Goal: Entertainment & Leisure: Consume media (video, audio)

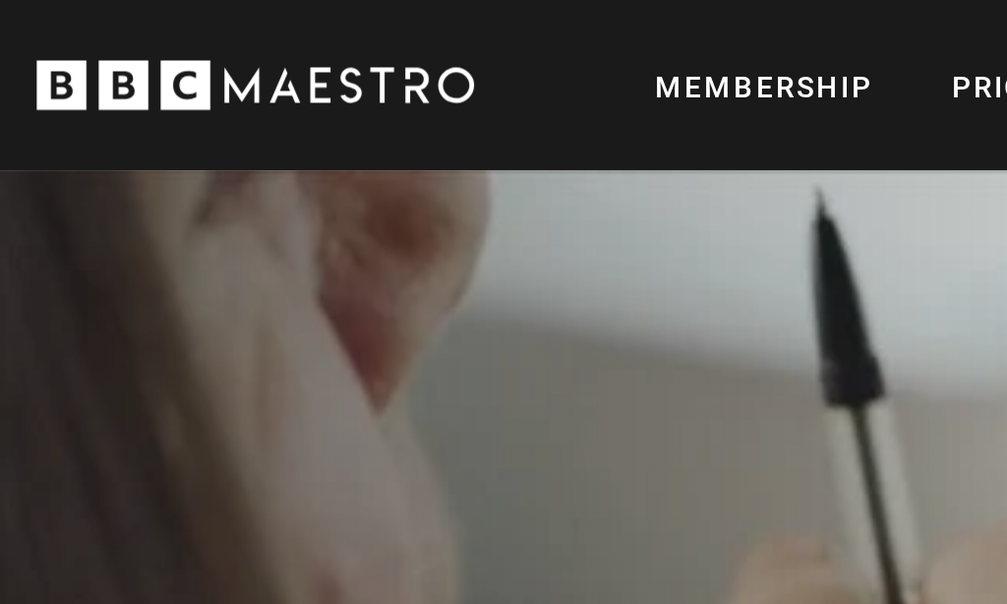
scroll to position [0, 600]
click at [885, 32] on link "Log In" at bounding box center [938, 34] width 107 height 49
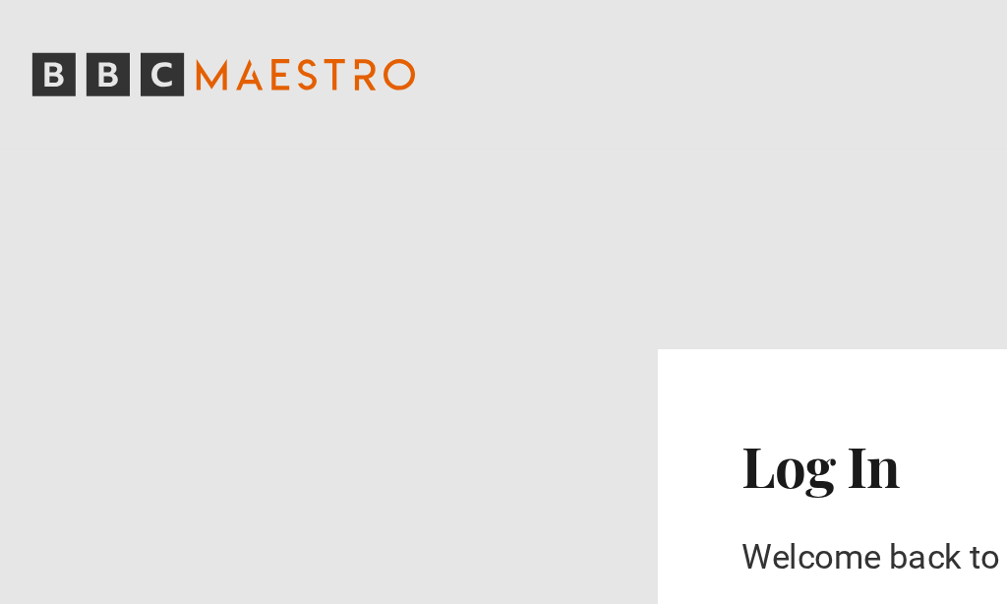
scroll to position [202, 249]
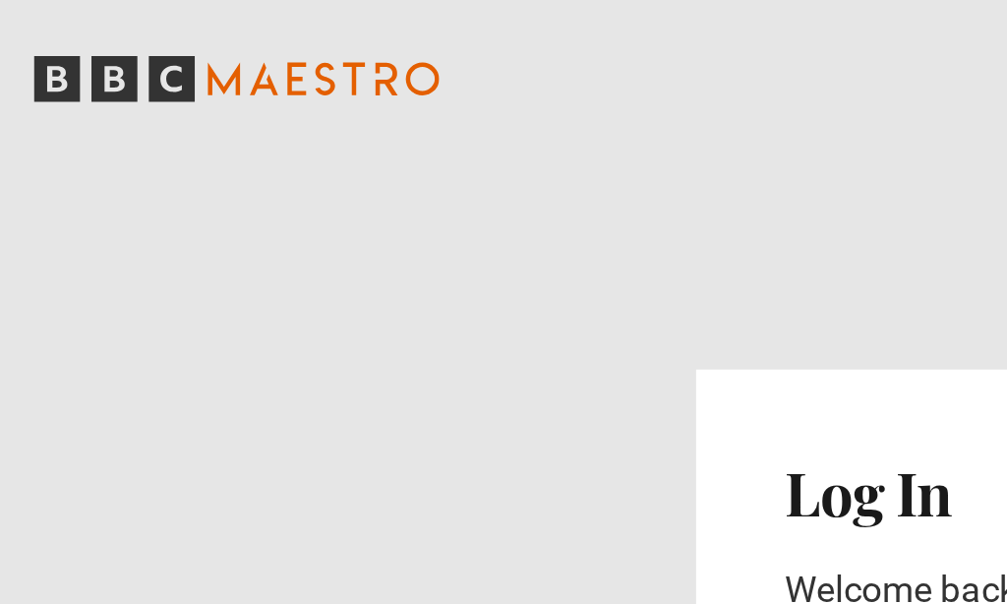
click at [343, 348] on input "Email address" at bounding box center [504, 373] width 322 height 51
type input "**********"
click at [343, 423] on input "********" at bounding box center [504, 447] width 322 height 49
type input "**********"
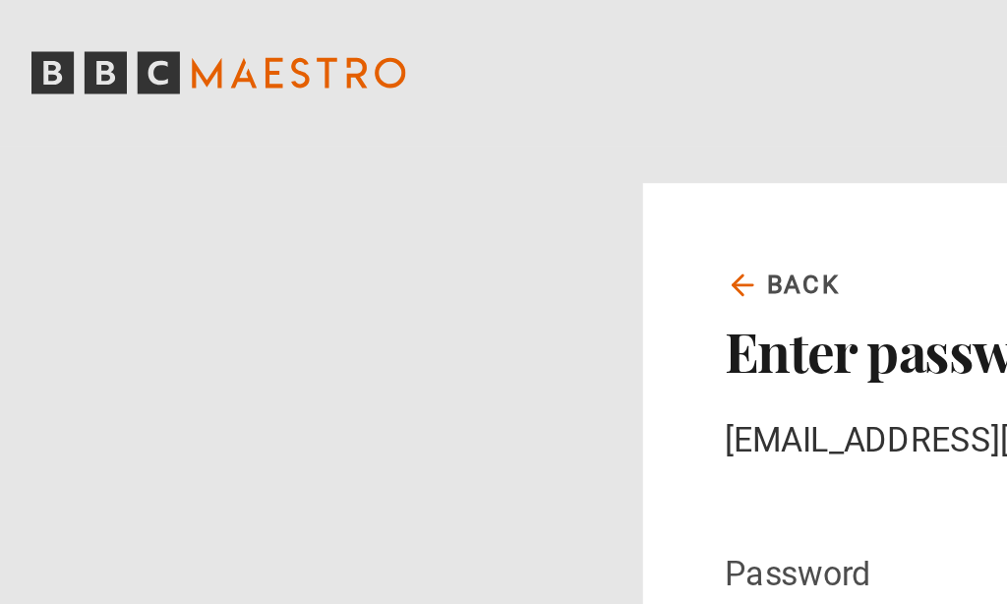
scroll to position [354, 265]
click at [343, 458] on input "******" at bounding box center [504, 482] width 322 height 49
type input "**********"
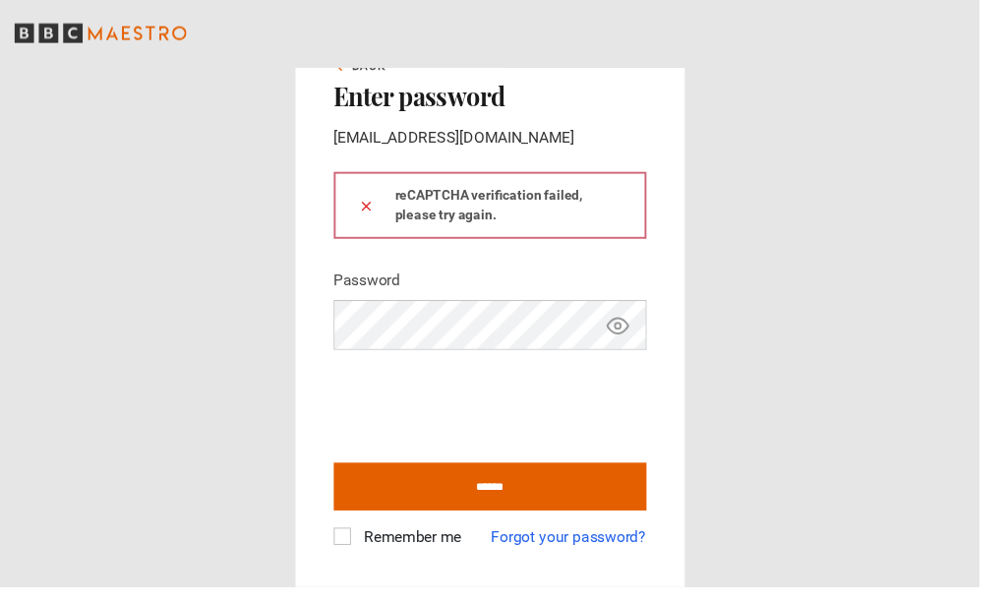
scroll to position [81, 0]
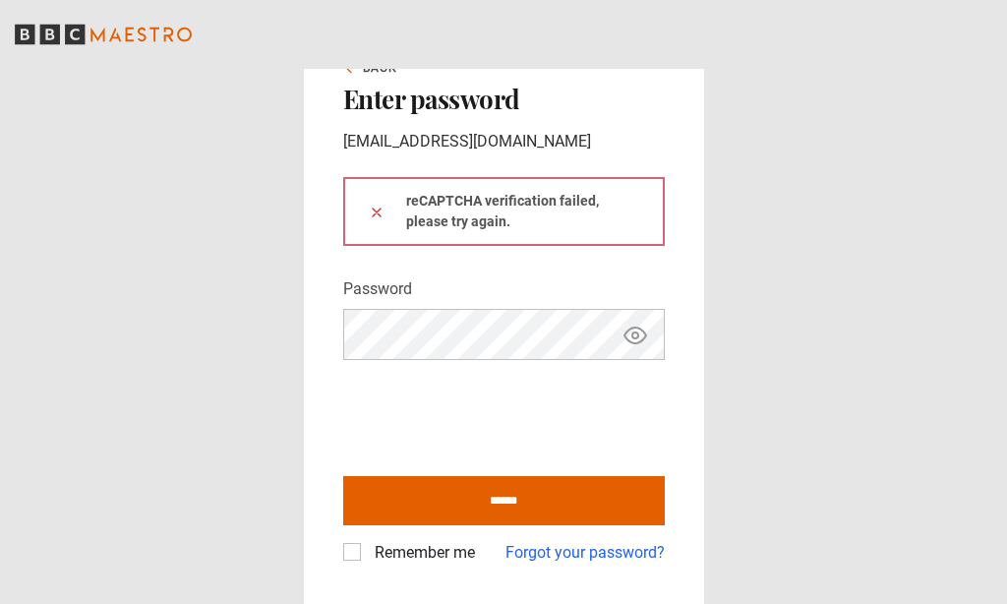
click at [568, 477] on input "******" at bounding box center [504, 500] width 322 height 49
type input "**********"
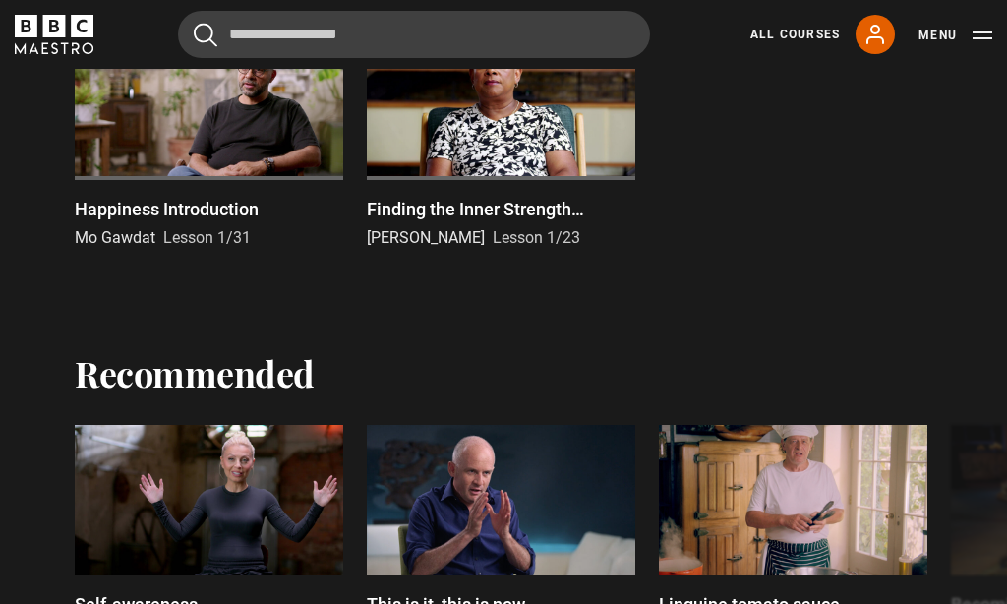
scroll to position [368, 0]
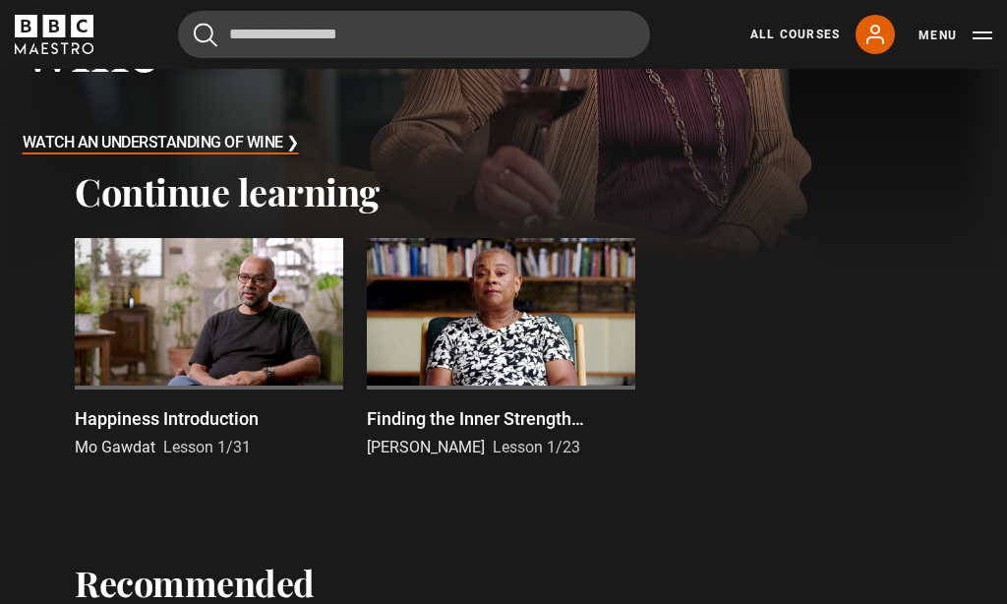
click at [208, 416] on p "Happiness Introduction" at bounding box center [167, 418] width 184 height 27
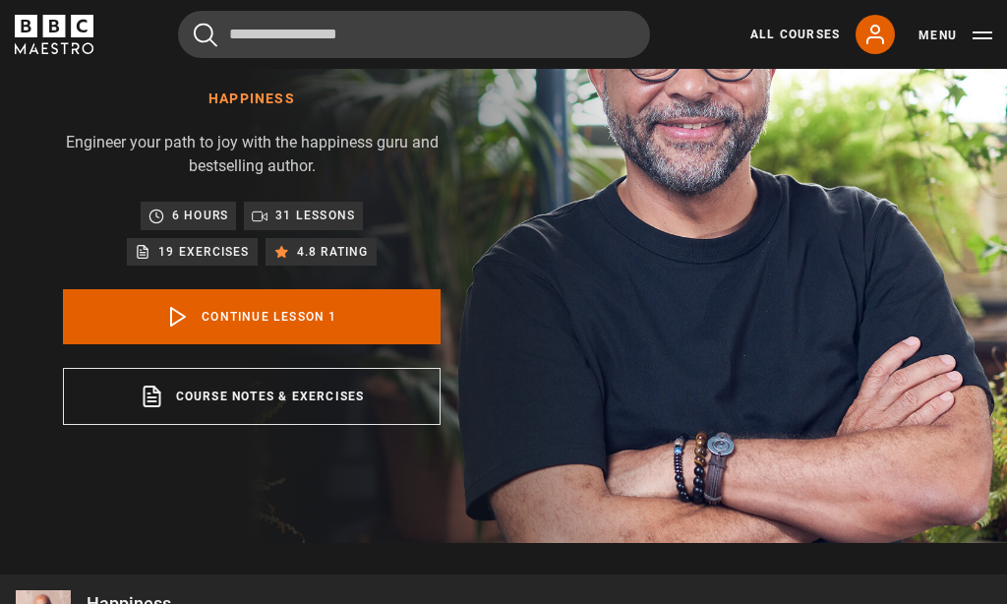
scroll to position [283, 0]
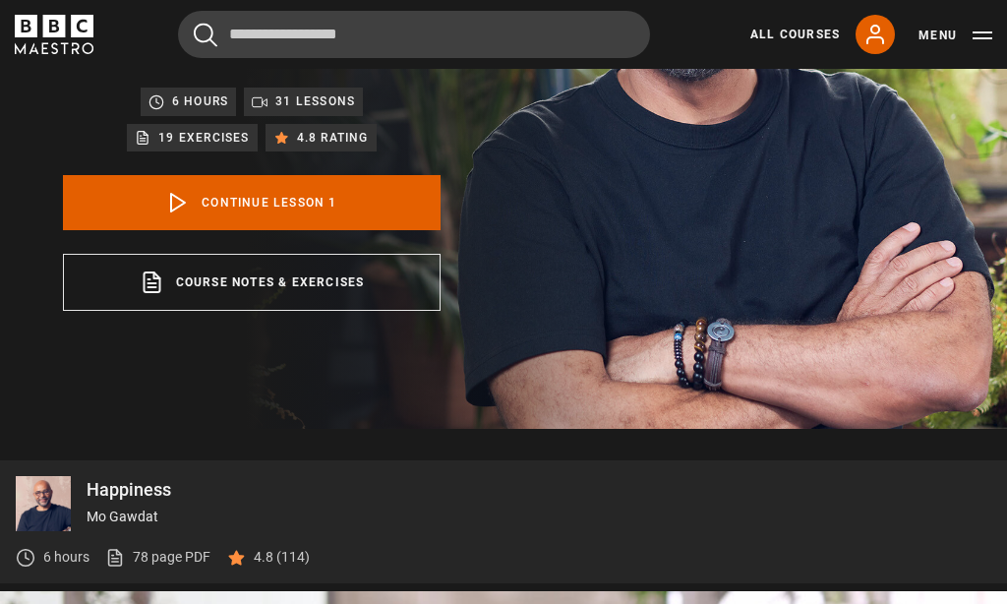
click at [718, 352] on img at bounding box center [572, 107] width 1007 height 643
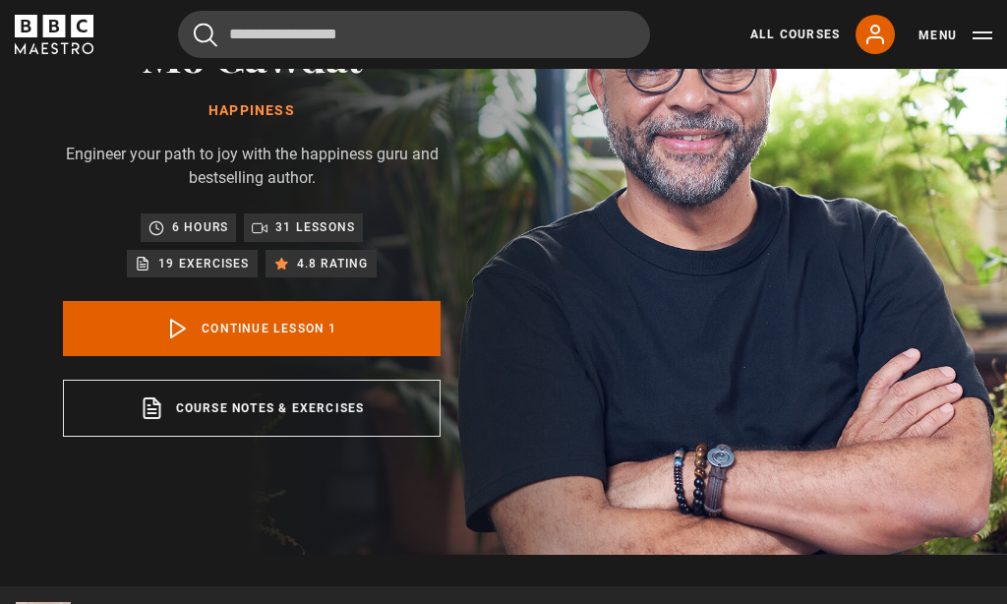
scroll to position [75, 0]
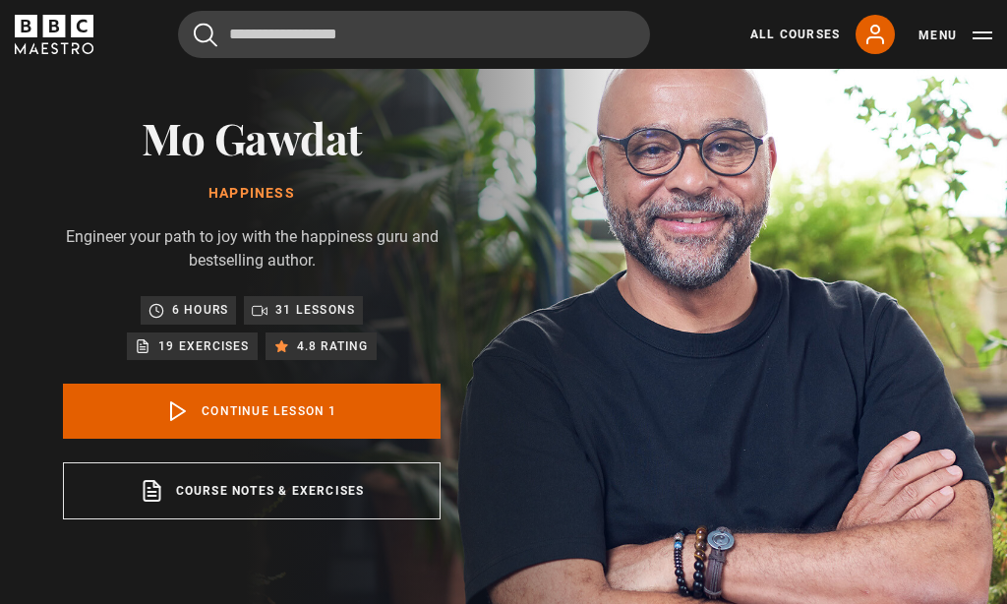
click at [346, 392] on link "Continue lesson 1" at bounding box center [252, 411] width 378 height 55
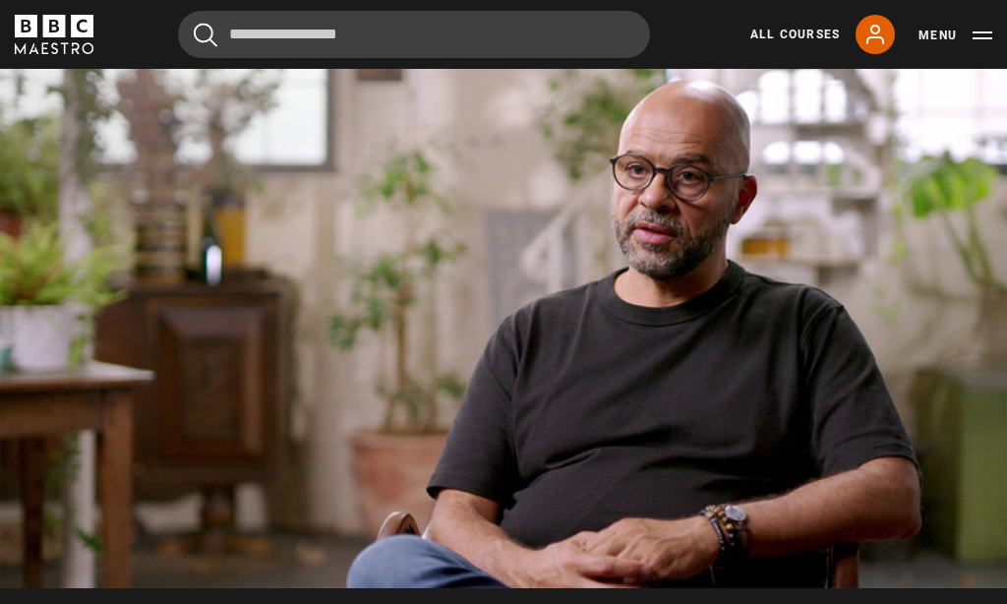
scroll to position [872, 0]
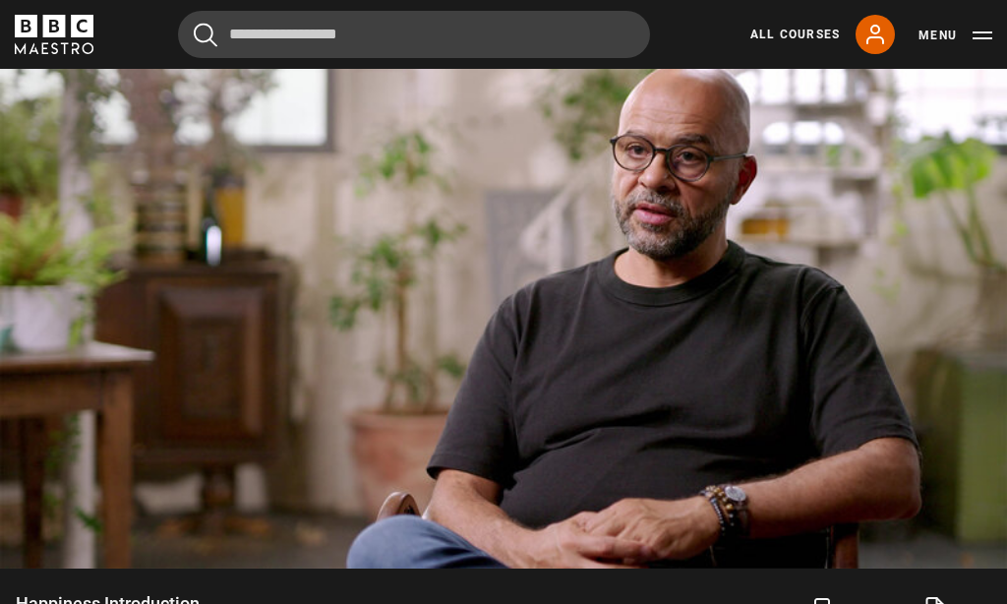
click at [762, 417] on video-js "Video Player is loading. Play Lesson Happiness Introduction 10s Skip Back 10 se…" at bounding box center [503, 285] width 1007 height 566
click at [39, 521] on video-js "Video Player is loading. Play Lesson Happiness Introduction 10s Skip Back 10 se…" at bounding box center [503, 285] width 1007 height 566
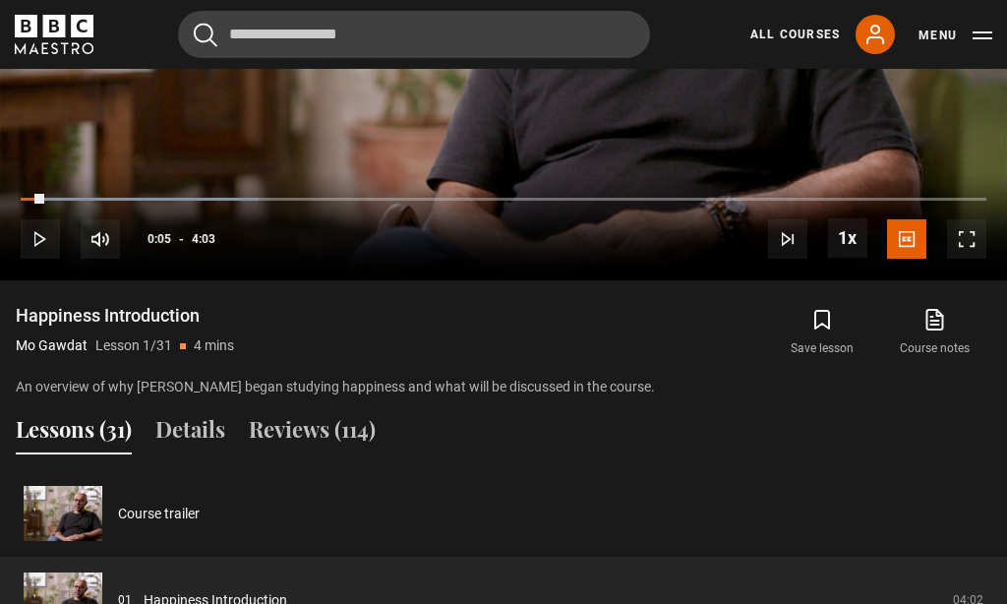
scroll to position [1004, 0]
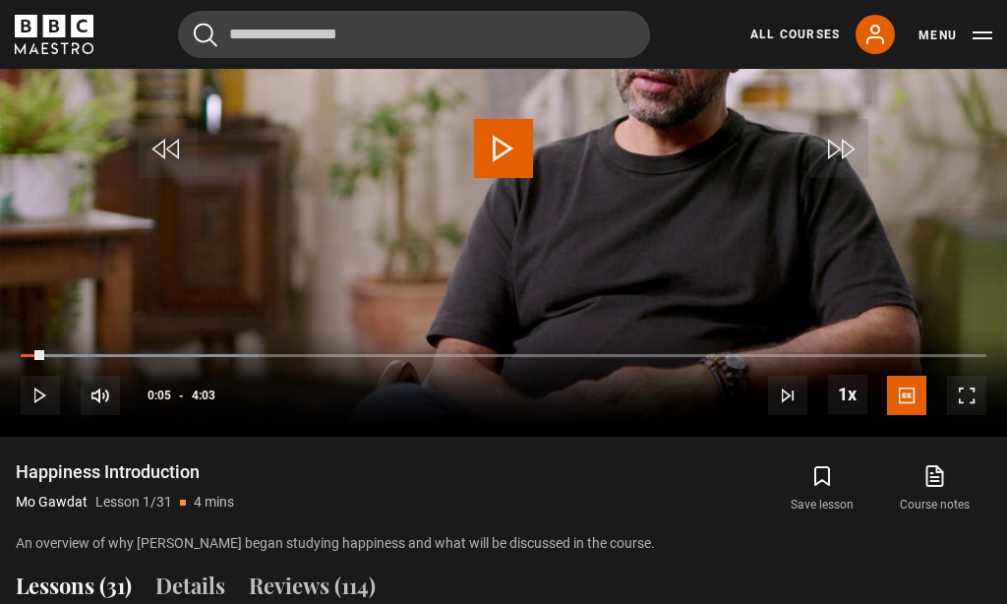
click at [941, 471] on icon at bounding box center [935, 476] width 25 height 24
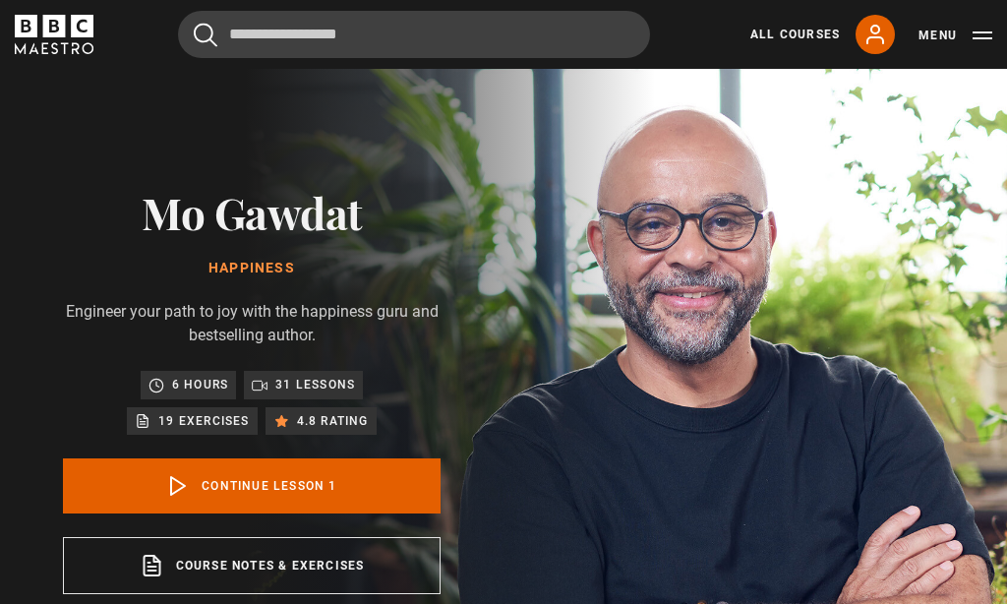
scroll to position [5, 0]
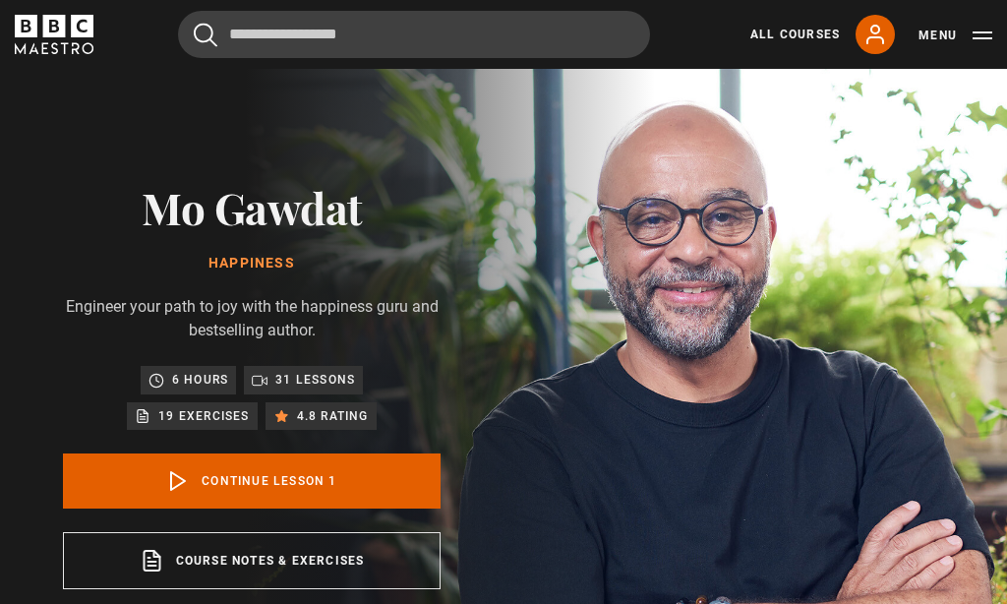
click at [372, 464] on link "Continue lesson 1" at bounding box center [252, 480] width 378 height 55
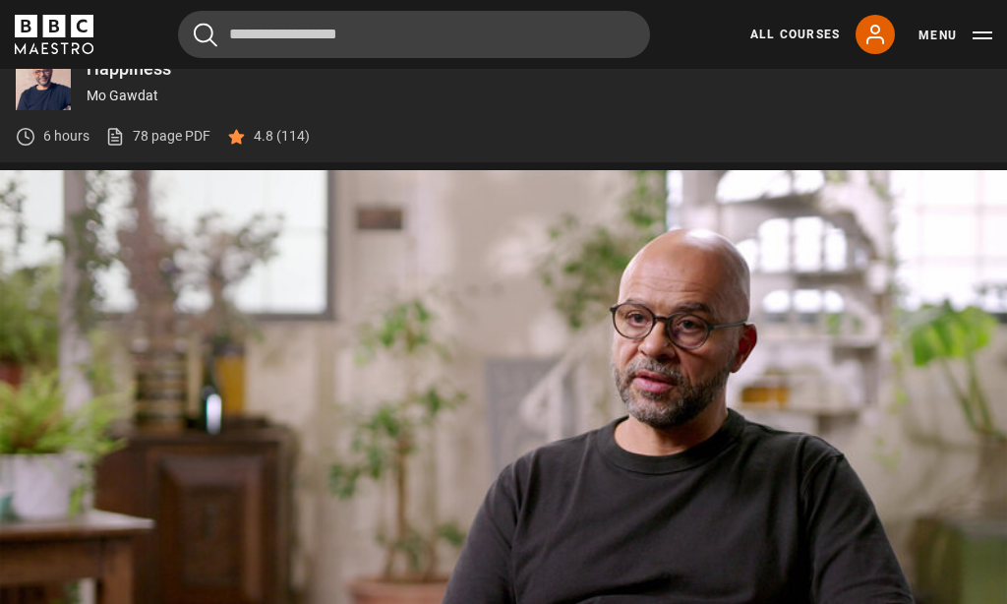
click at [535, 413] on button "Pause" at bounding box center [503, 448] width 69 height 89
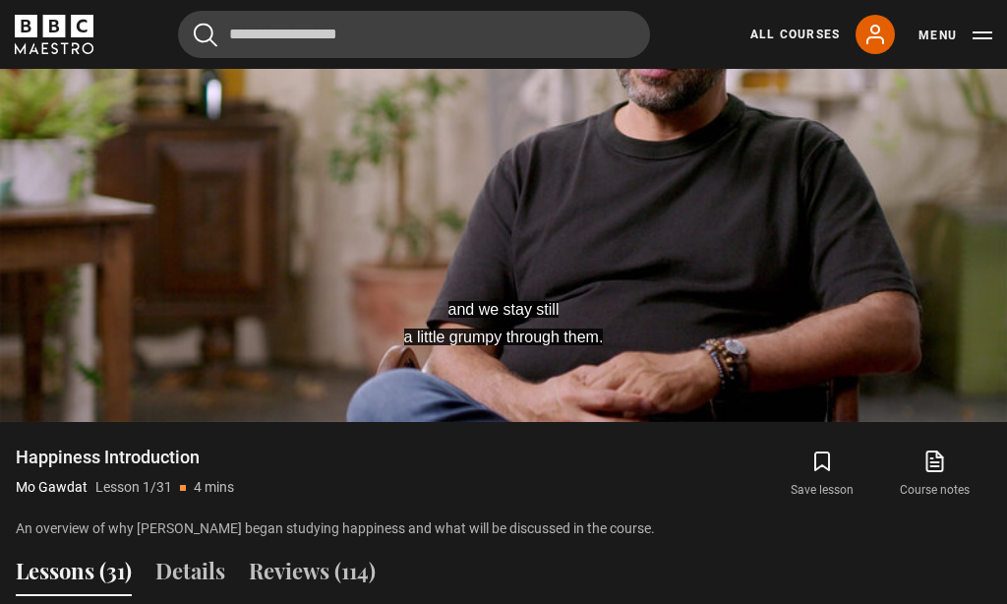
scroll to position [943, 0]
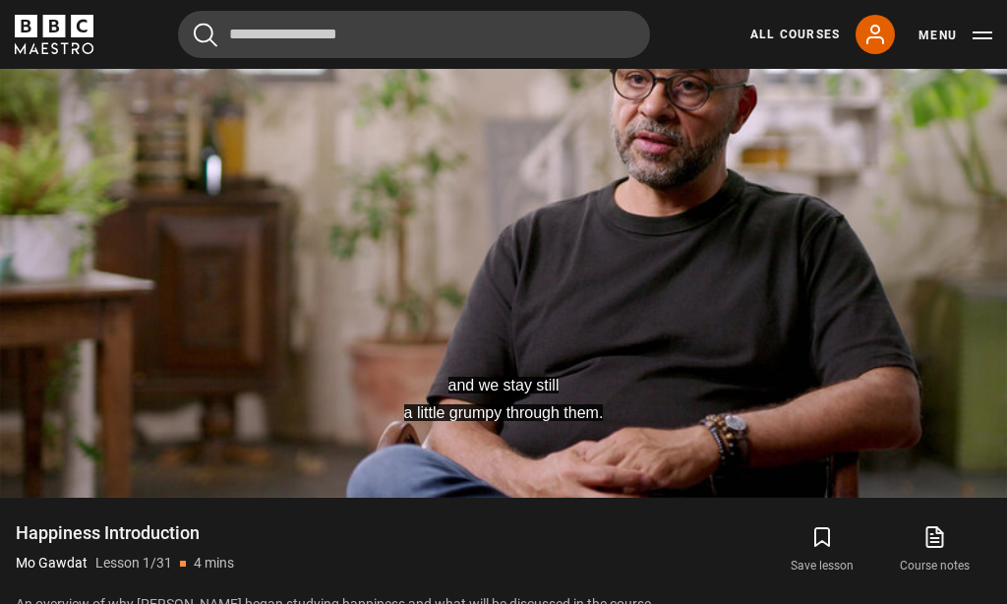
click at [621, 357] on video-js "and we stay still a little grumpy through them. Video Player is loading. Play L…" at bounding box center [503, 214] width 1007 height 566
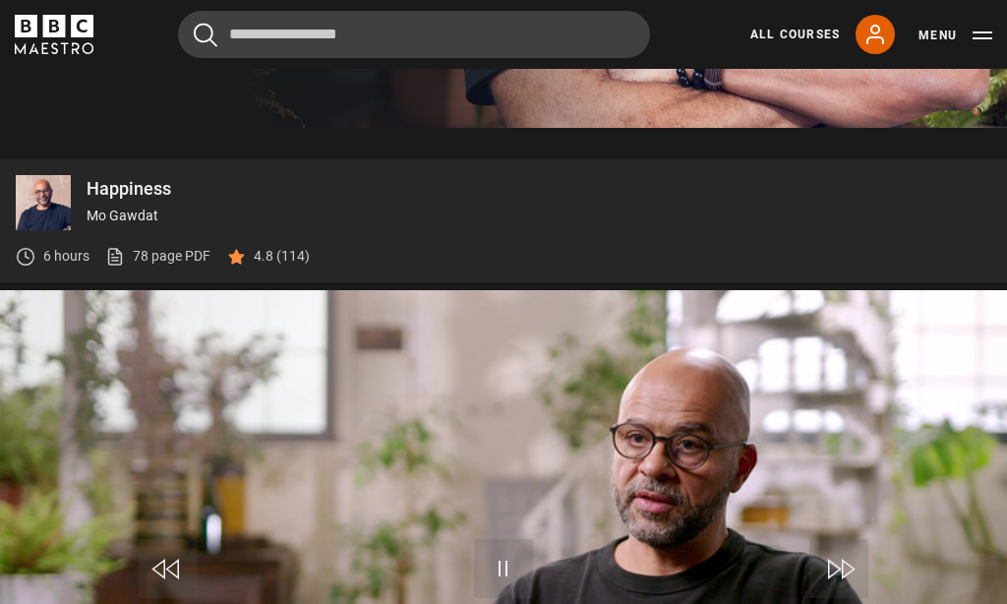
scroll to position [418, 0]
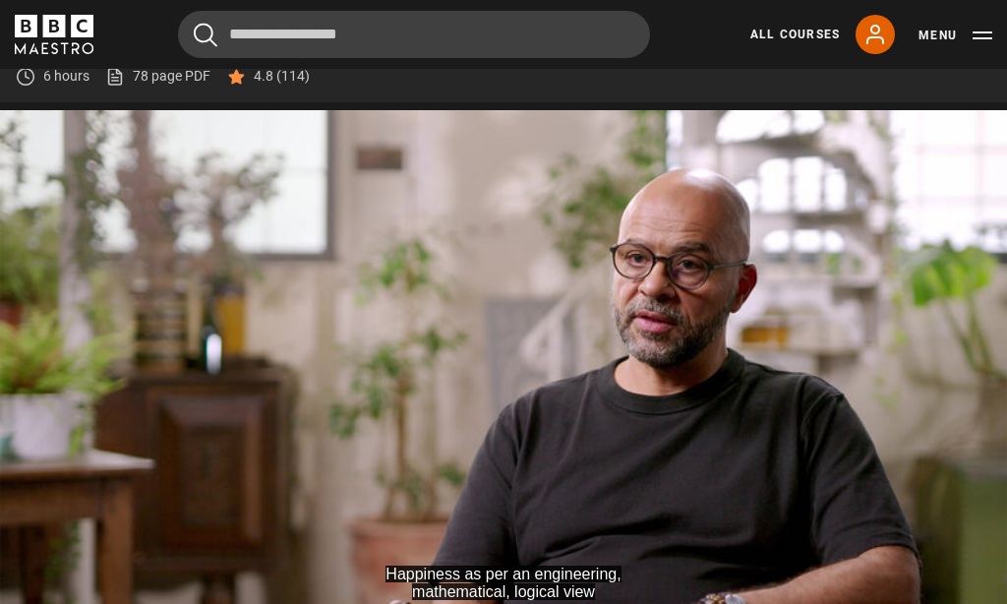
scroll to position [885, 0]
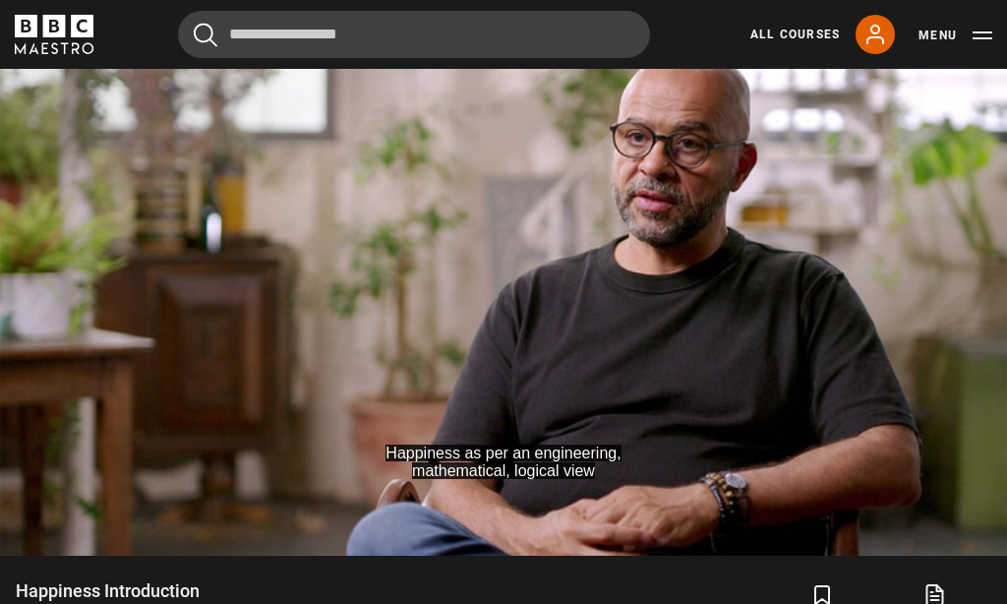
click at [633, 485] on div "10s Skip Back 10 seconds Pause 10s Skip Forward 10 seconds Loaded : 34.95% Paus…" at bounding box center [503, 501] width 1007 height 109
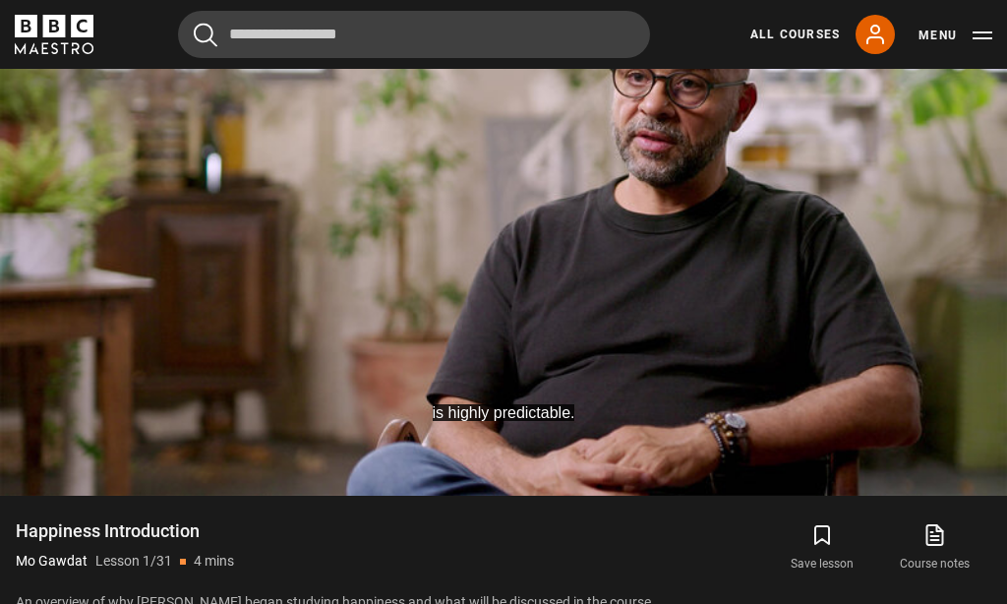
scroll to position [866, 0]
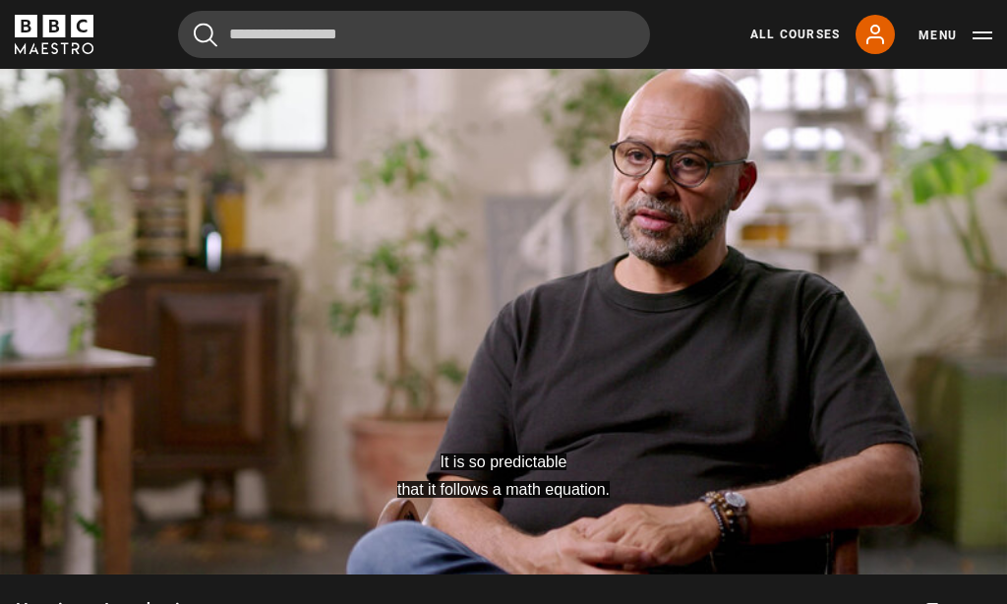
click at [567, 387] on video-js "It is so predictable that it follows a math equation. Video Player is loading. …" at bounding box center [503, 291] width 1007 height 566
click at [969, 525] on span "Video Player" at bounding box center [966, 532] width 39 height 39
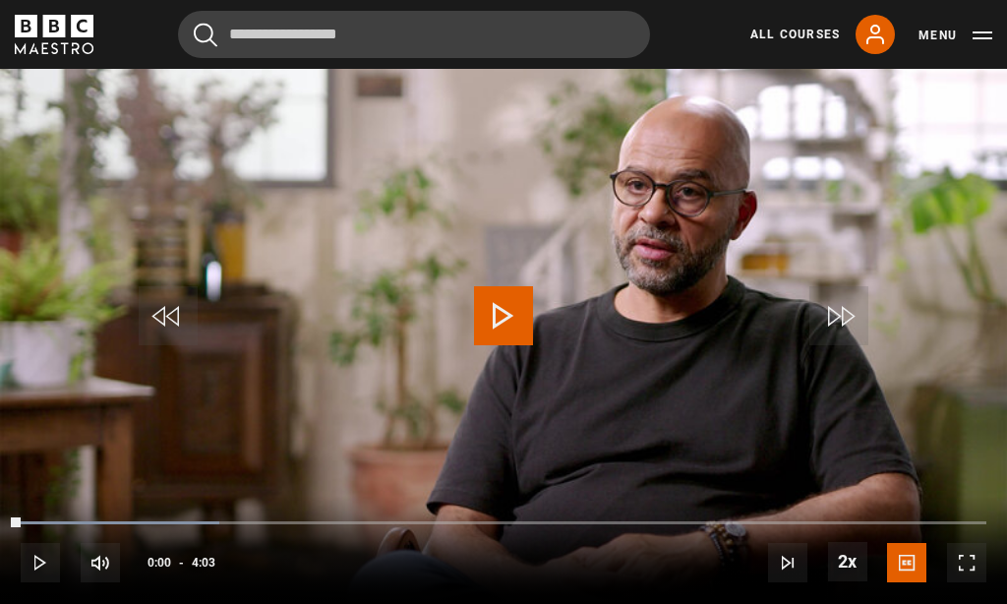
scroll to position [824, 0]
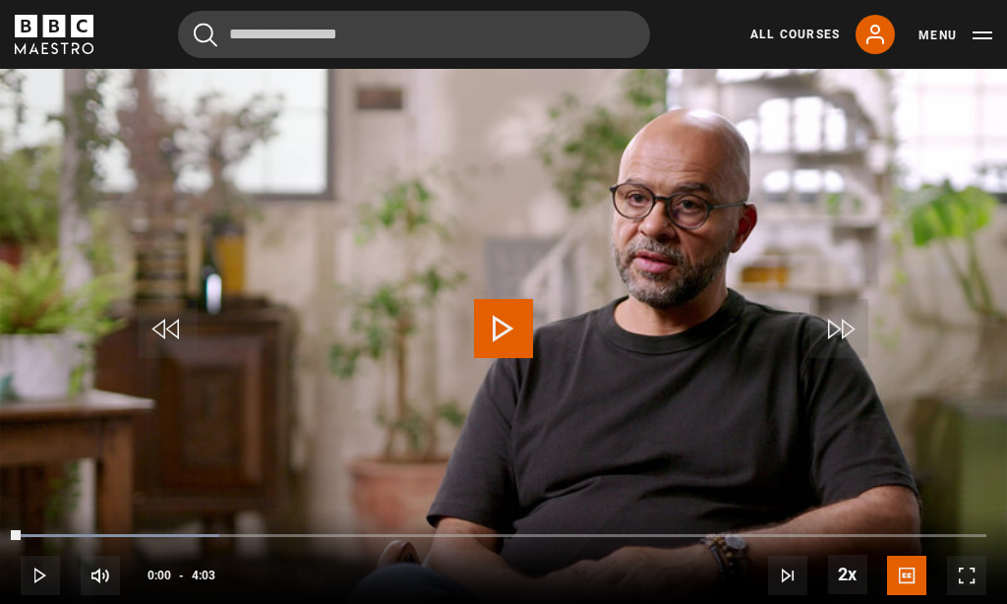
click at [842, 586] on span "Video Player" at bounding box center [847, 574] width 39 height 39
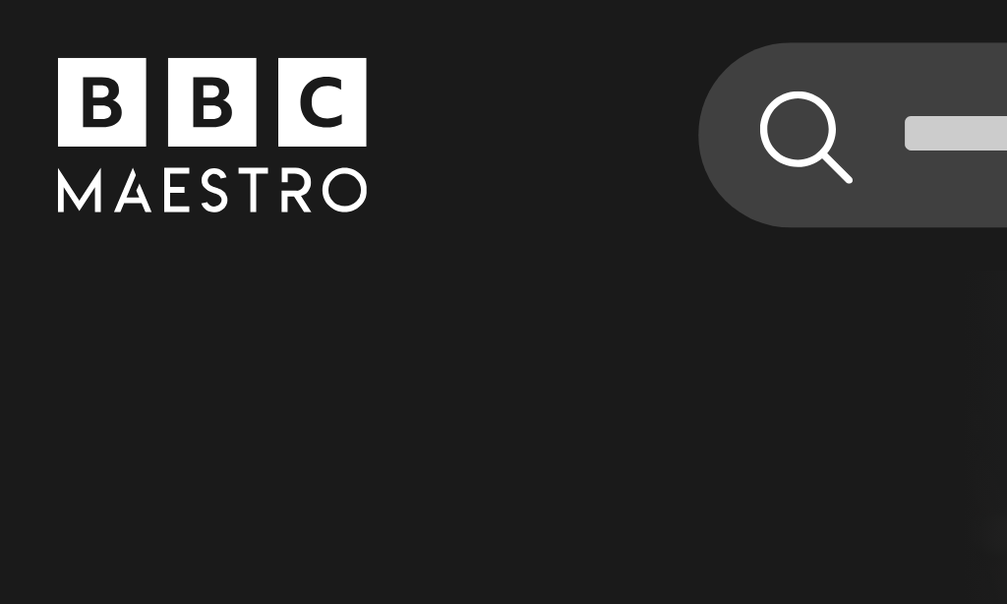
scroll to position [11, 750]
click at [919, 26] on button "Menu" at bounding box center [956, 36] width 74 height 20
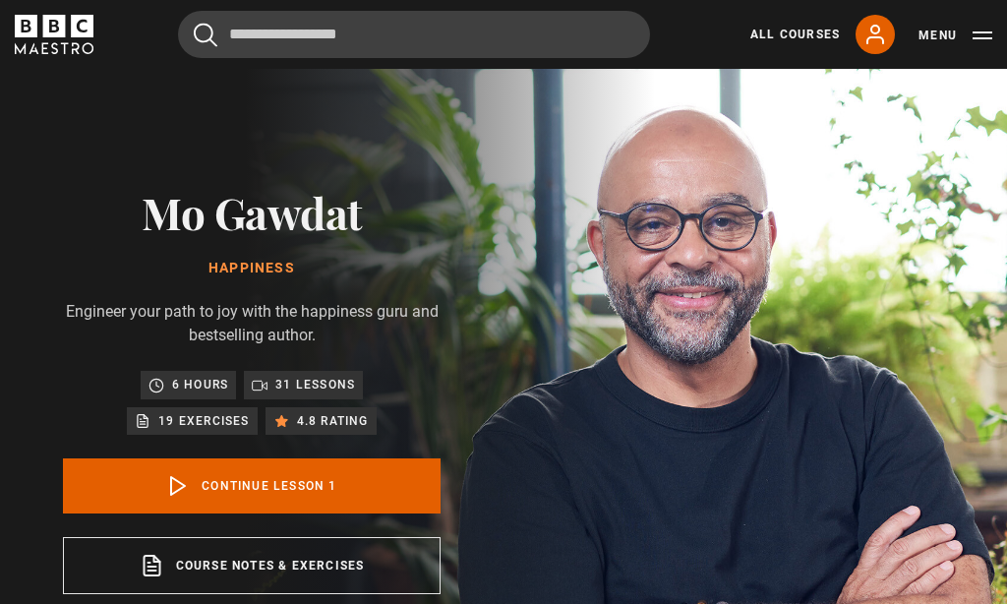
scroll to position [0, 0]
click at [806, 40] on link "All Courses" at bounding box center [794, 35] width 89 height 18
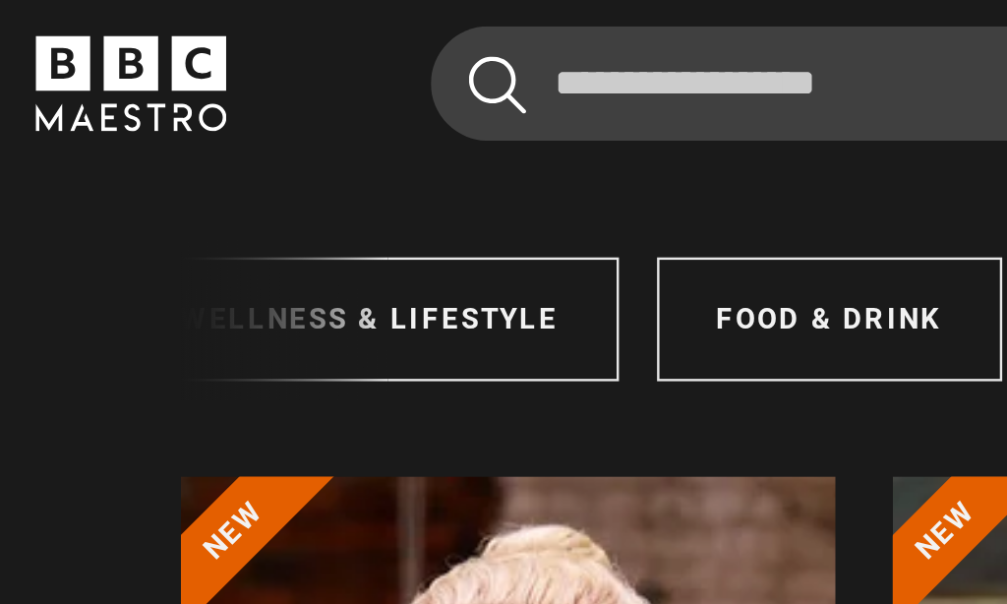
scroll to position [115, 552]
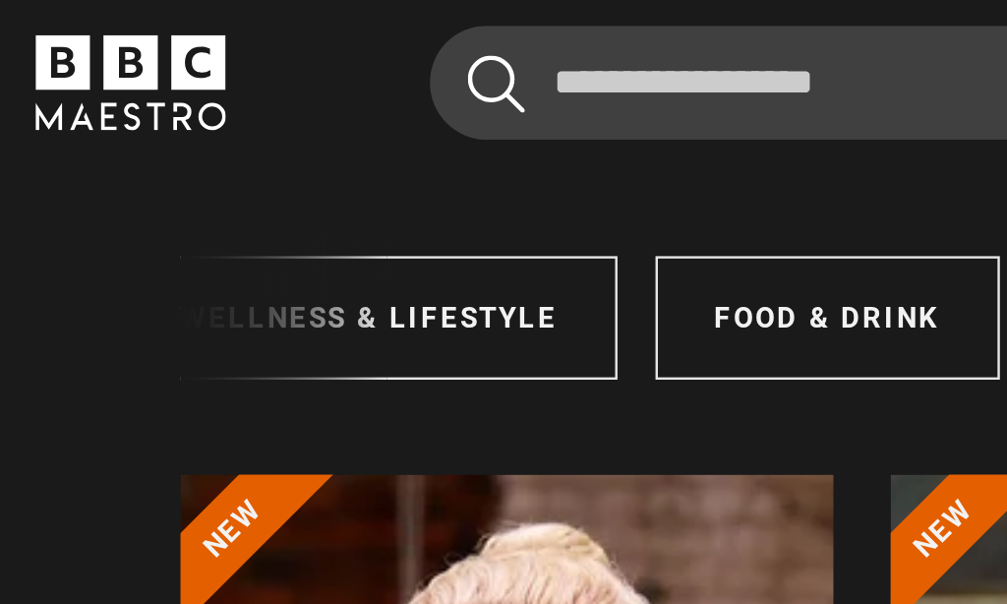
click at [785, 132] on link "Art & Design" at bounding box center [855, 131] width 141 height 51
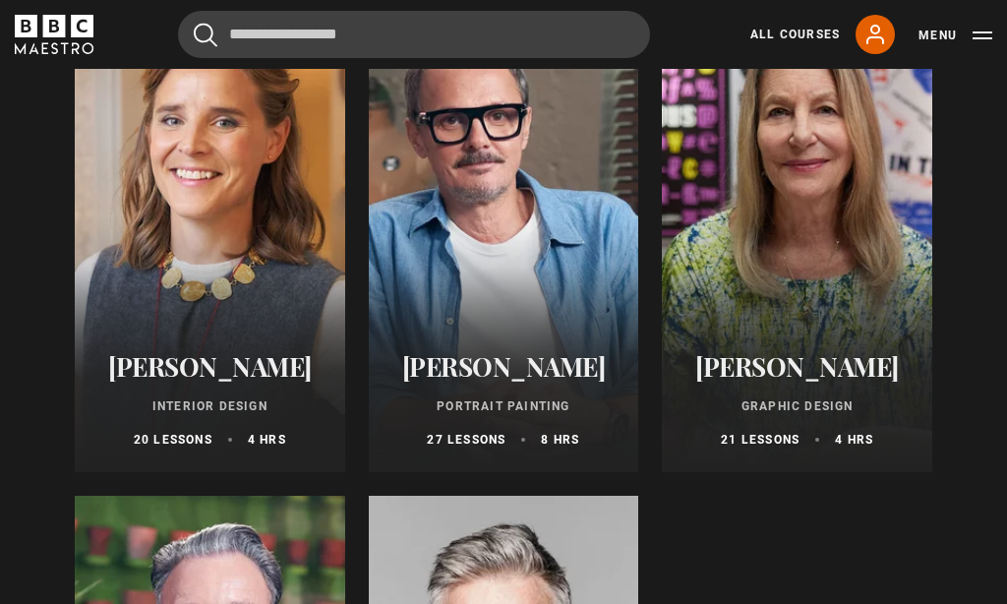
scroll to position [326, 0]
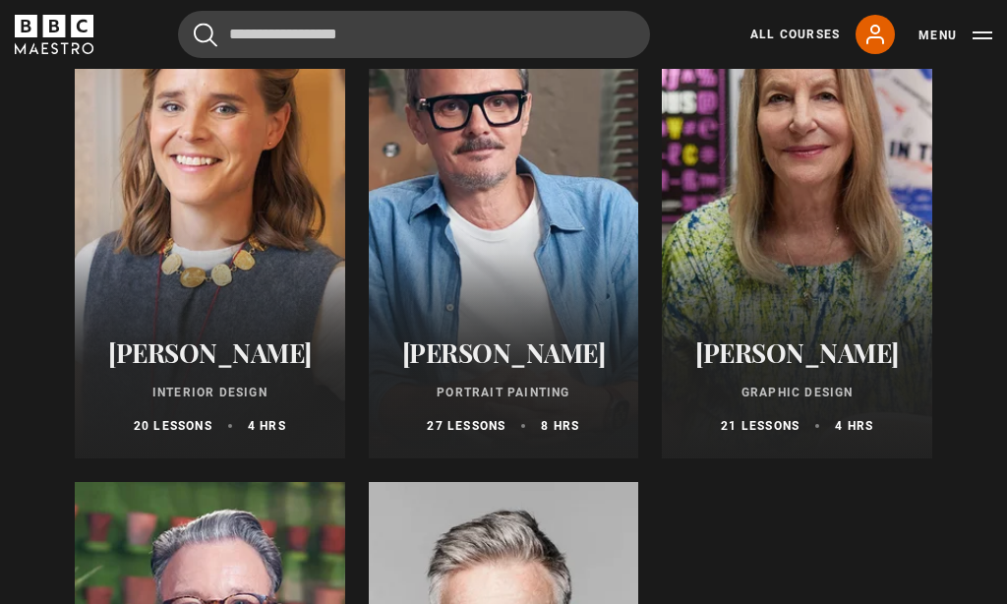
click at [523, 247] on div at bounding box center [504, 222] width 270 height 472
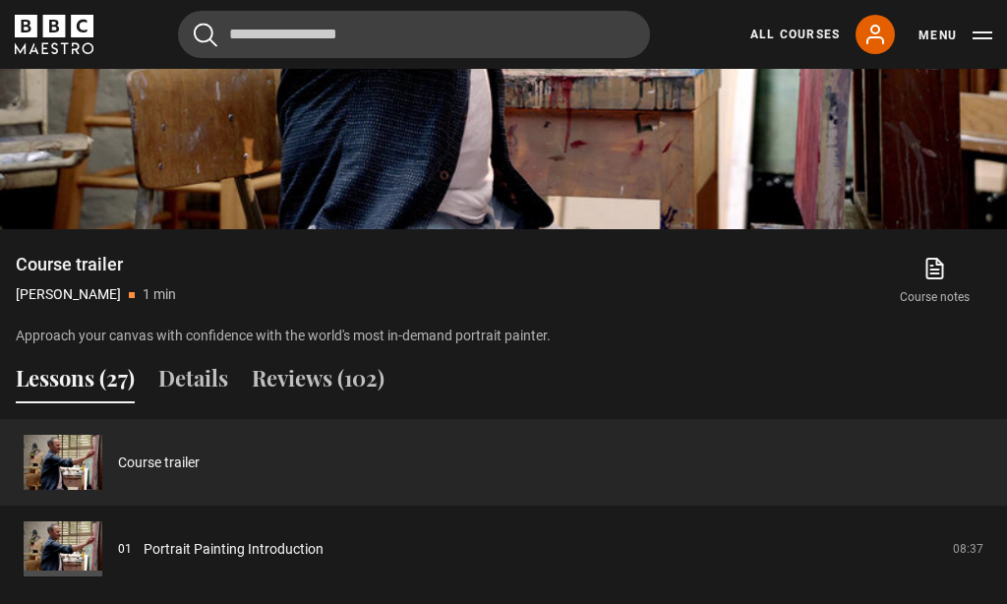
scroll to position [1217, 0]
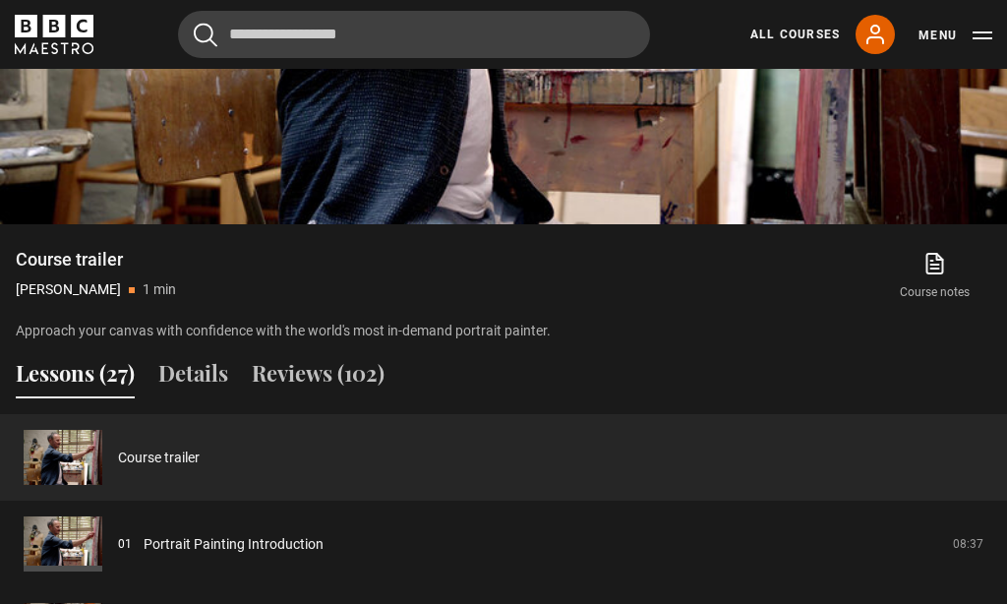
click at [188, 535] on link "Portrait Painting Introduction" at bounding box center [234, 544] width 180 height 21
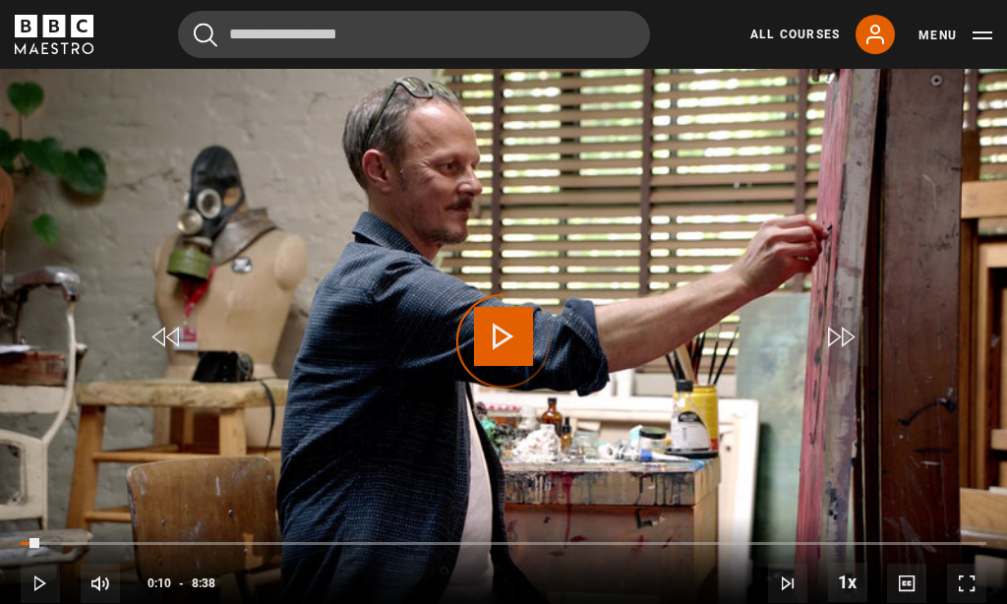
scroll to position [796, 0]
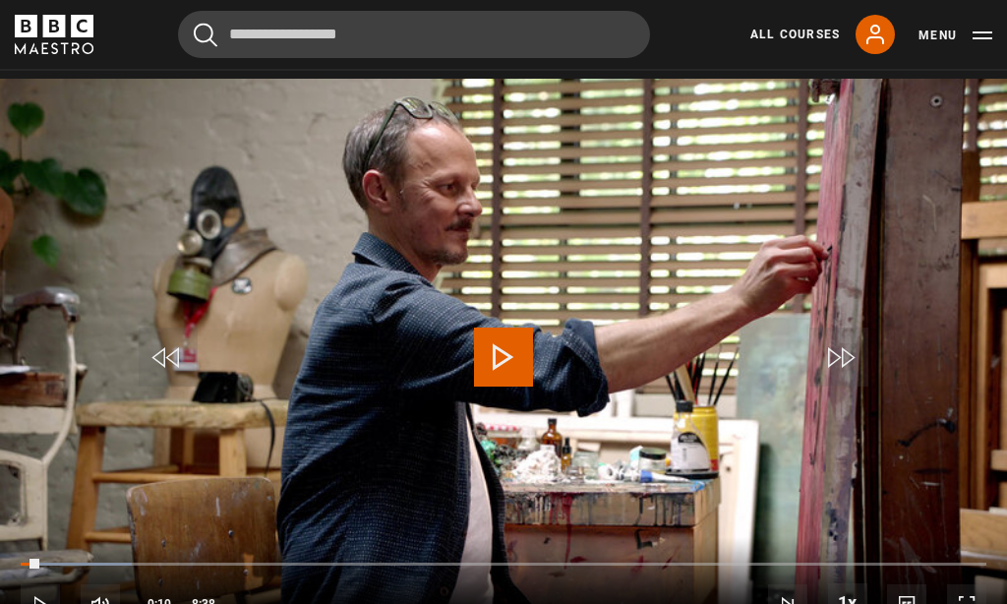
click at [985, 603] on span "Video Player" at bounding box center [966, 603] width 39 height 39
click at [530, 253] on video-js "Video Player is loading. Play Lesson Portrait Painting Introduction 10s Skip Ba…" at bounding box center [503, 362] width 1007 height 566
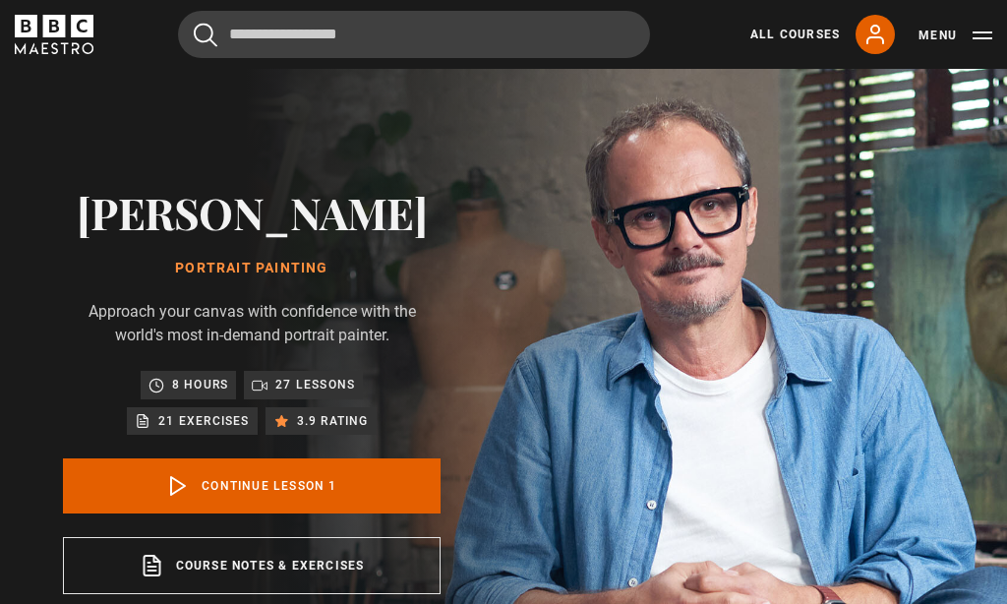
scroll to position [-3, 0]
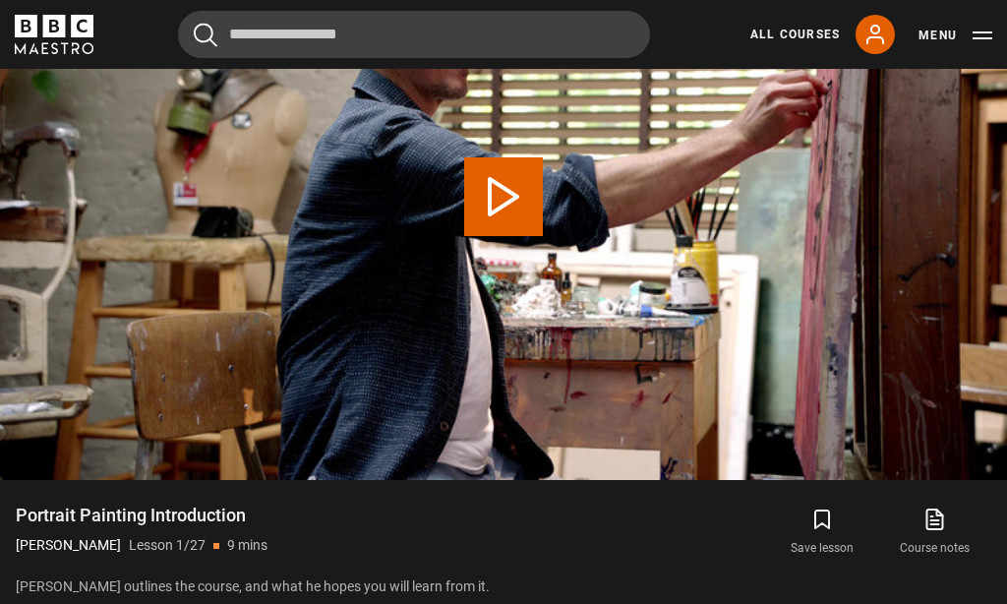
scroll to position [909, 0]
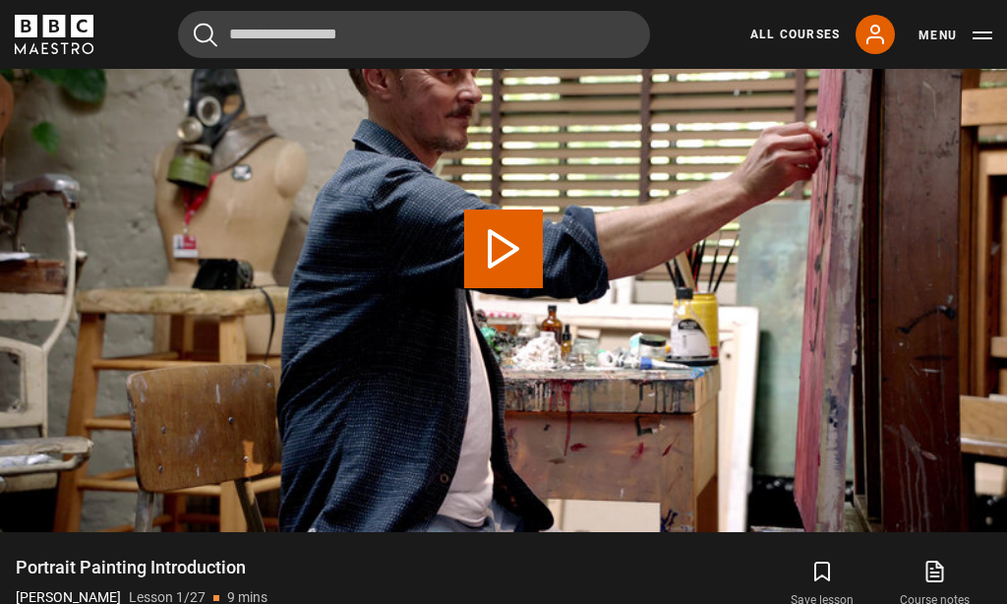
click at [0, 0] on button "Video Player" at bounding box center [0, 0] width 0 height 0
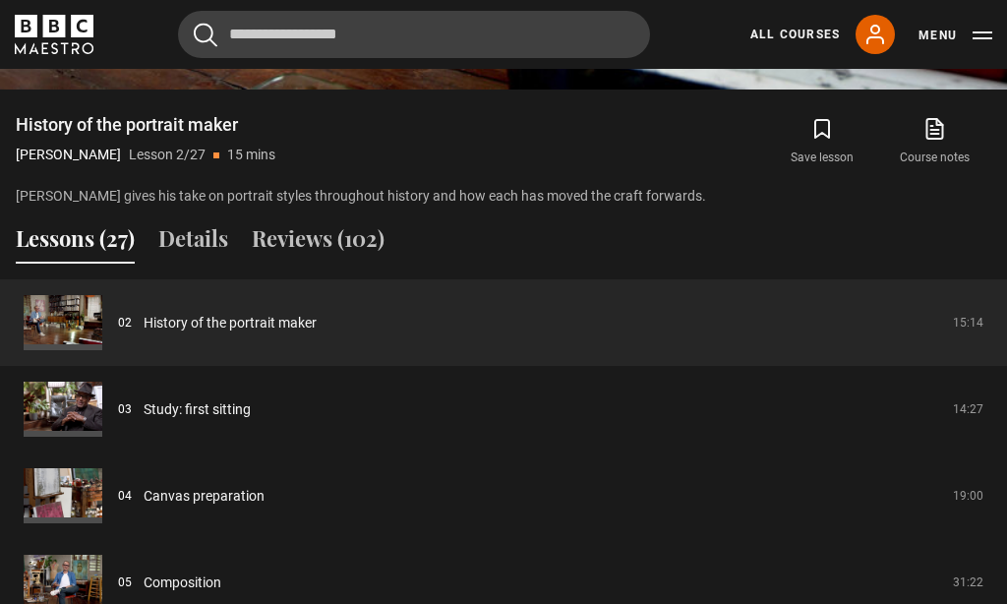
scroll to position [1358, 0]
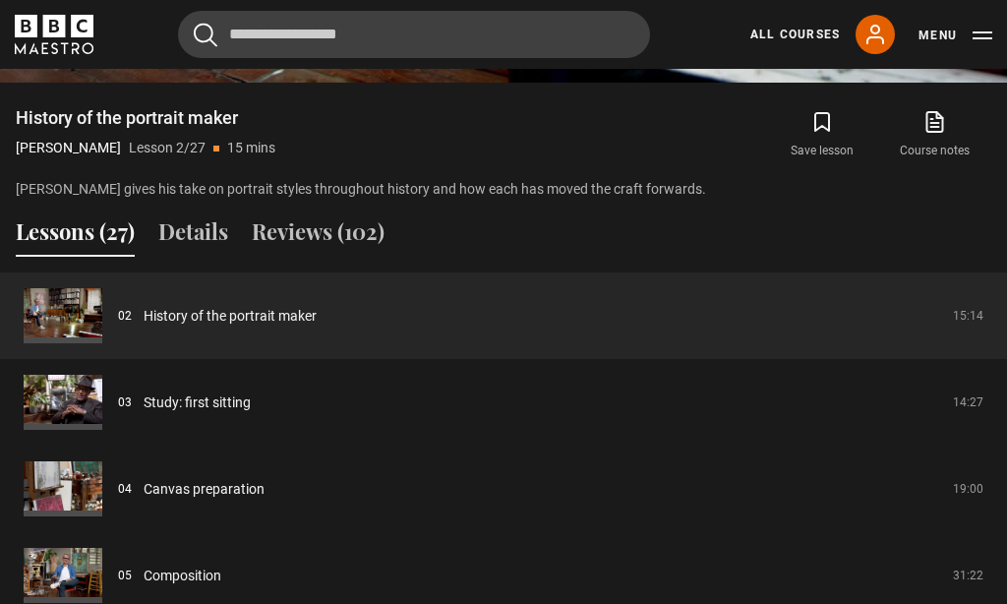
click at [177, 311] on link "History of the portrait maker" at bounding box center [230, 316] width 173 height 21
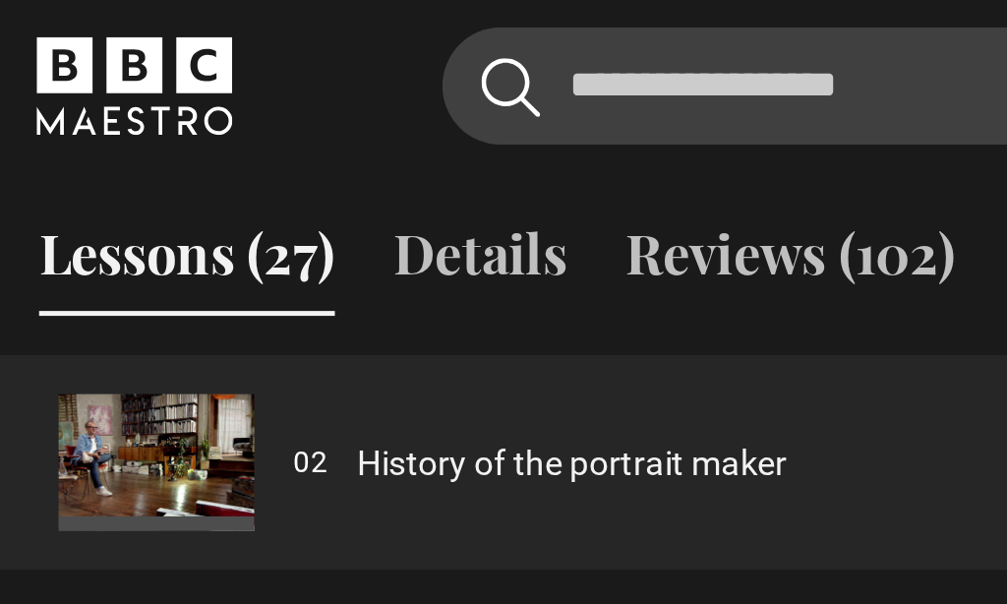
scroll to position [1488, 0]
click at [279, 178] on link "History of the portrait maker" at bounding box center [230, 186] width 173 height 21
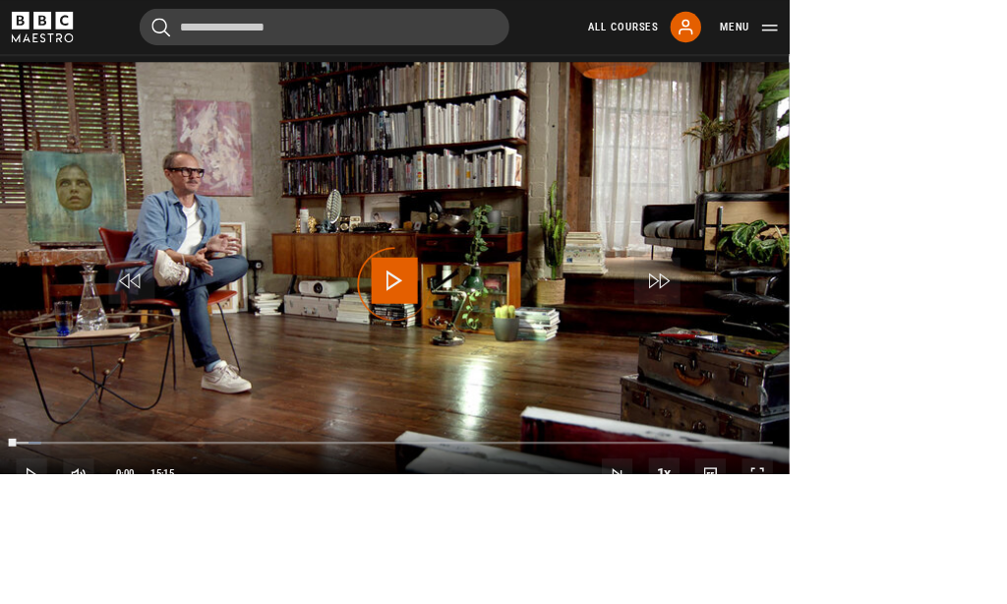
scroll to position [932, 0]
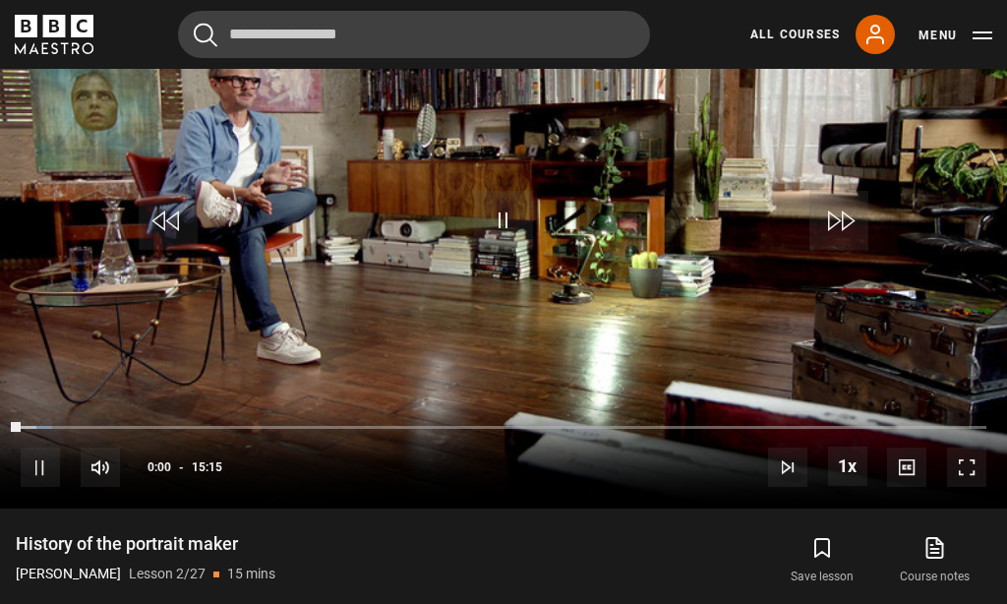
click at [507, 234] on span "Video Player" at bounding box center [503, 220] width 59 height 59
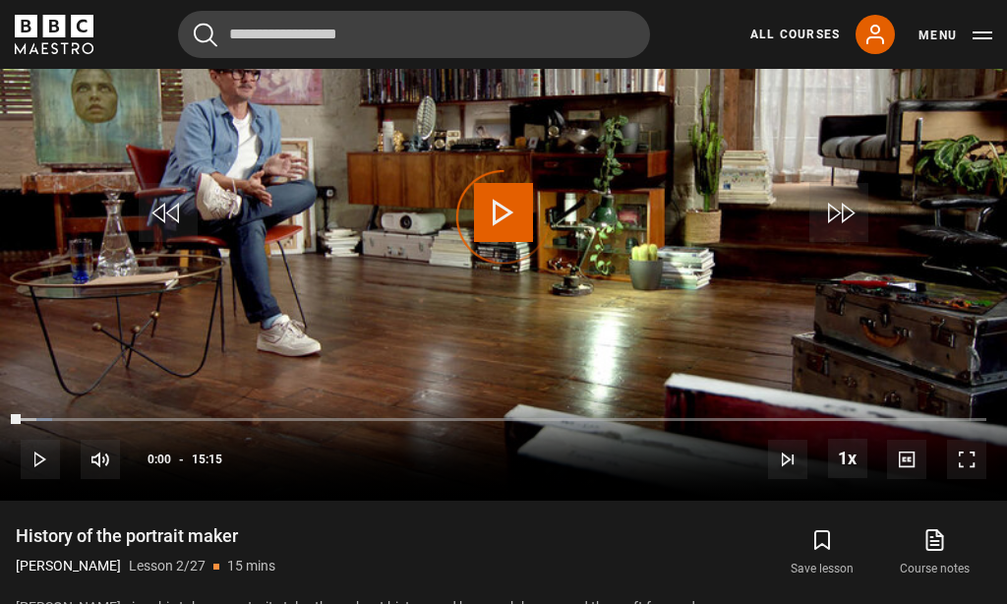
scroll to position [939, 0]
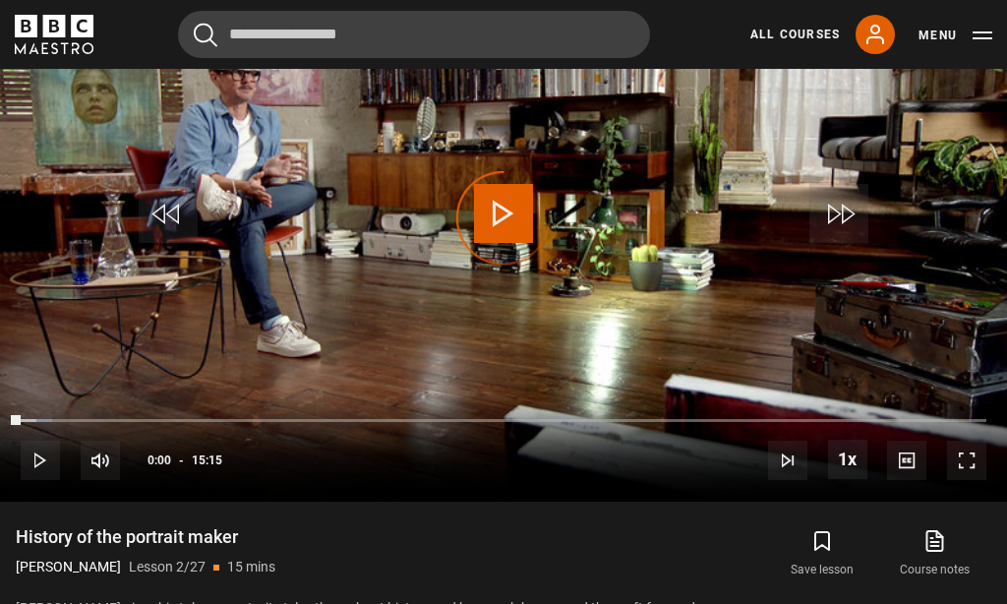
click at [501, 214] on div "Video Player is loading." at bounding box center [503, 218] width 98 height 98
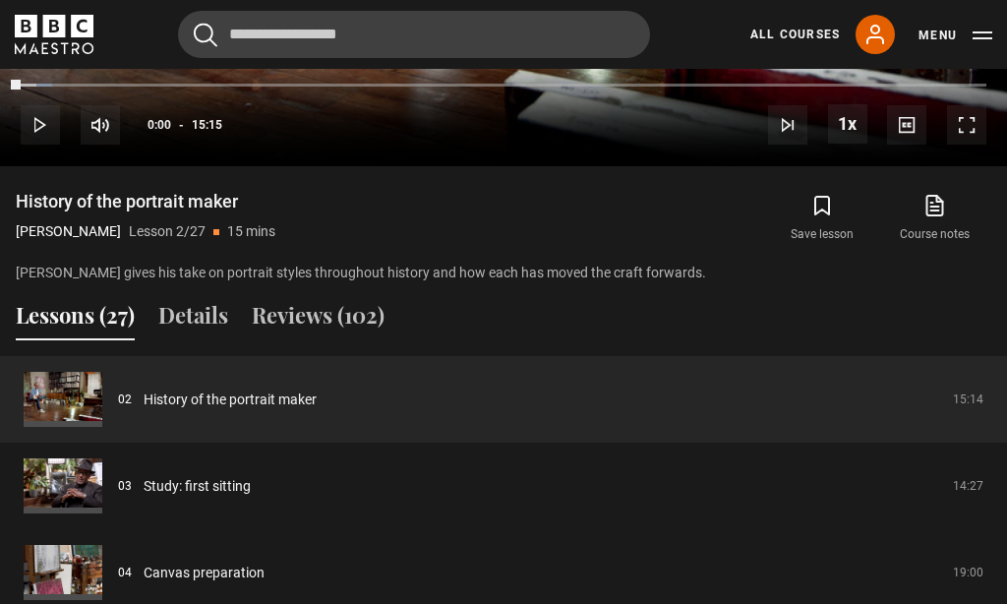
scroll to position [1289, 0]
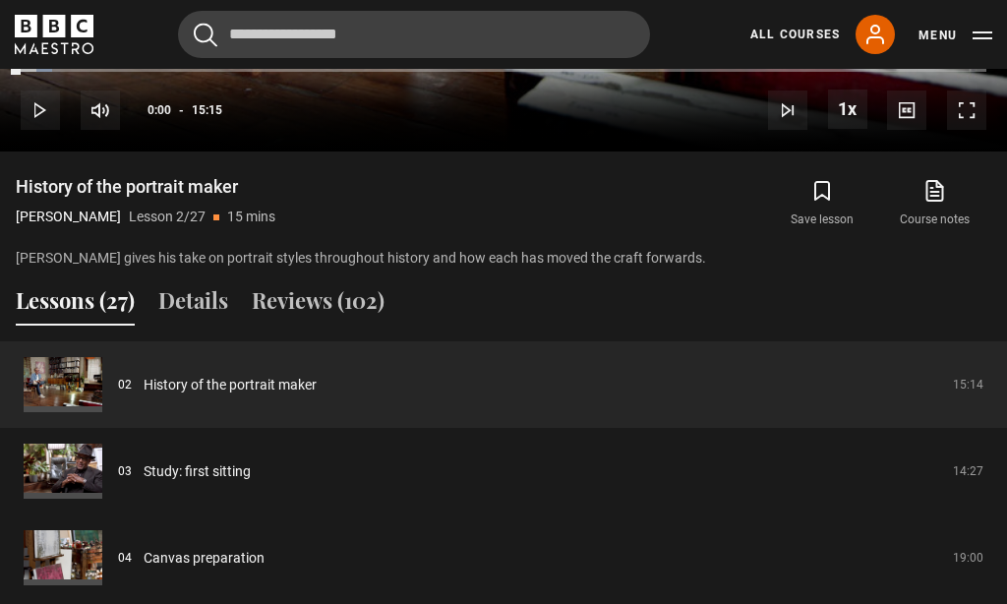
click at [223, 375] on link "History of the portrait maker" at bounding box center [230, 385] width 173 height 21
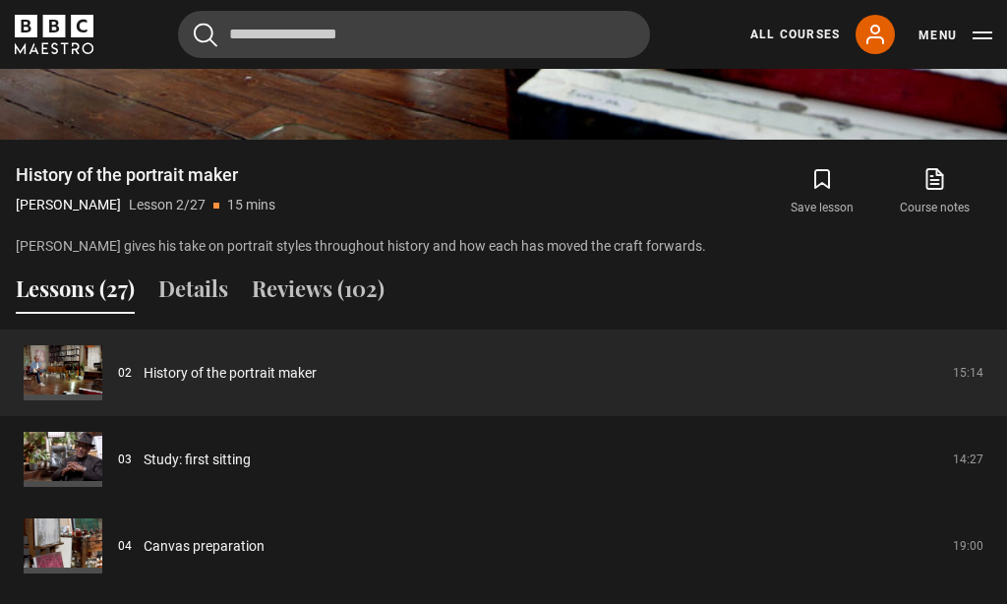
scroll to position [1302, 0]
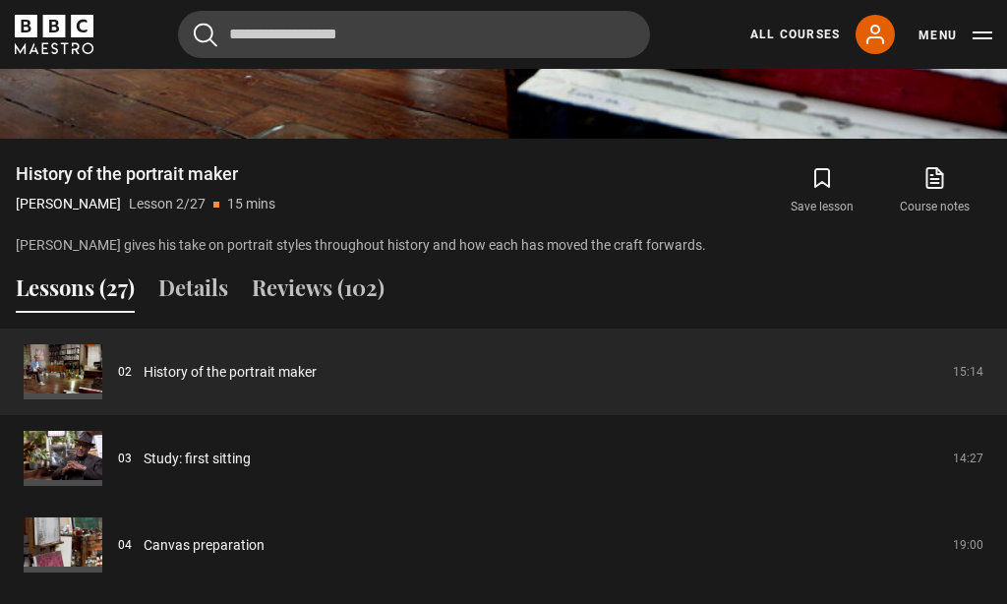
click at [190, 364] on link "History of the portrait maker" at bounding box center [230, 372] width 173 height 21
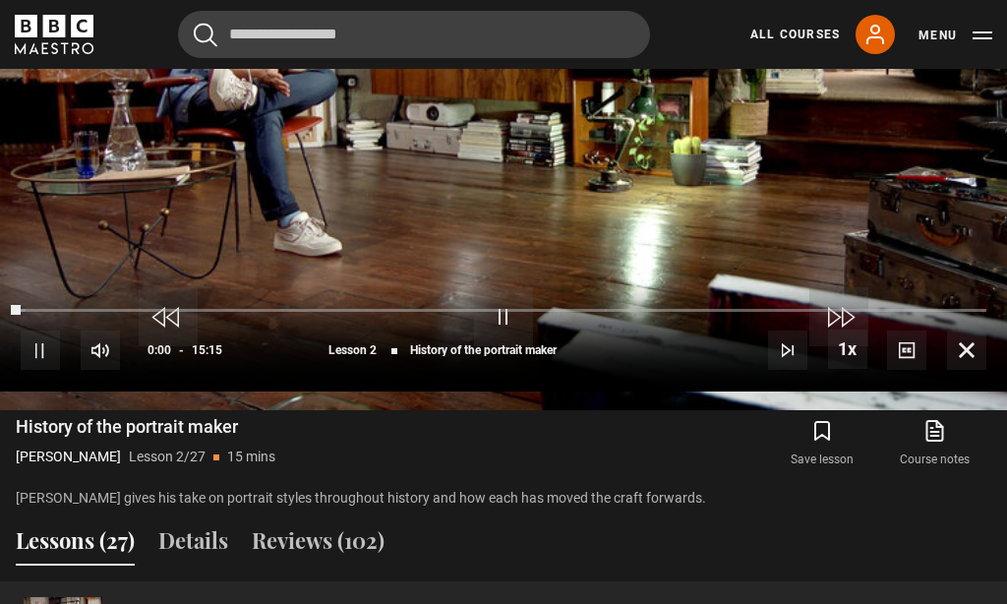
scroll to position [866, 0]
